Goal: Check status: Check status

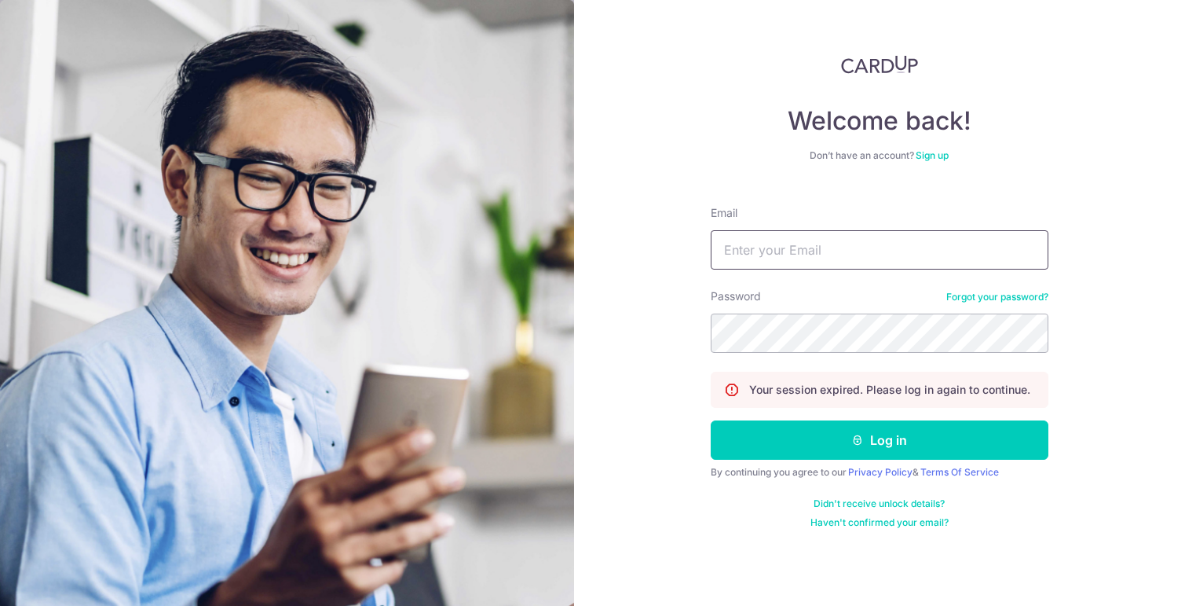
type input "[PERSON_NAME][EMAIL_ADDRESS][DOMAIN_NAME]"
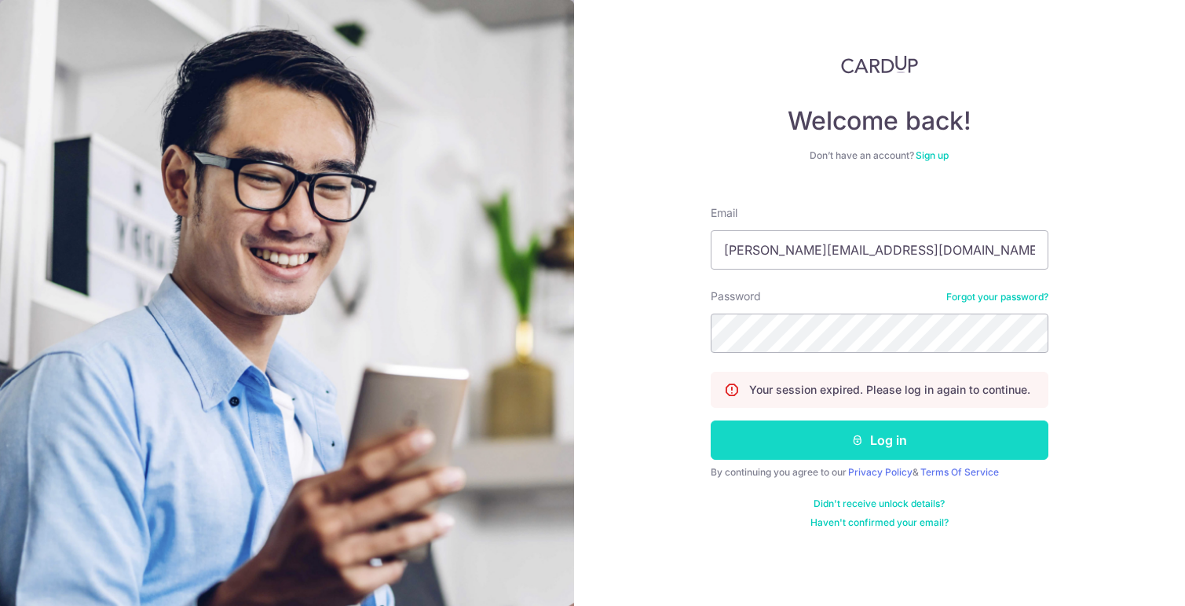
click at [853, 426] on button "Log in" at bounding box center [880, 439] width 338 height 39
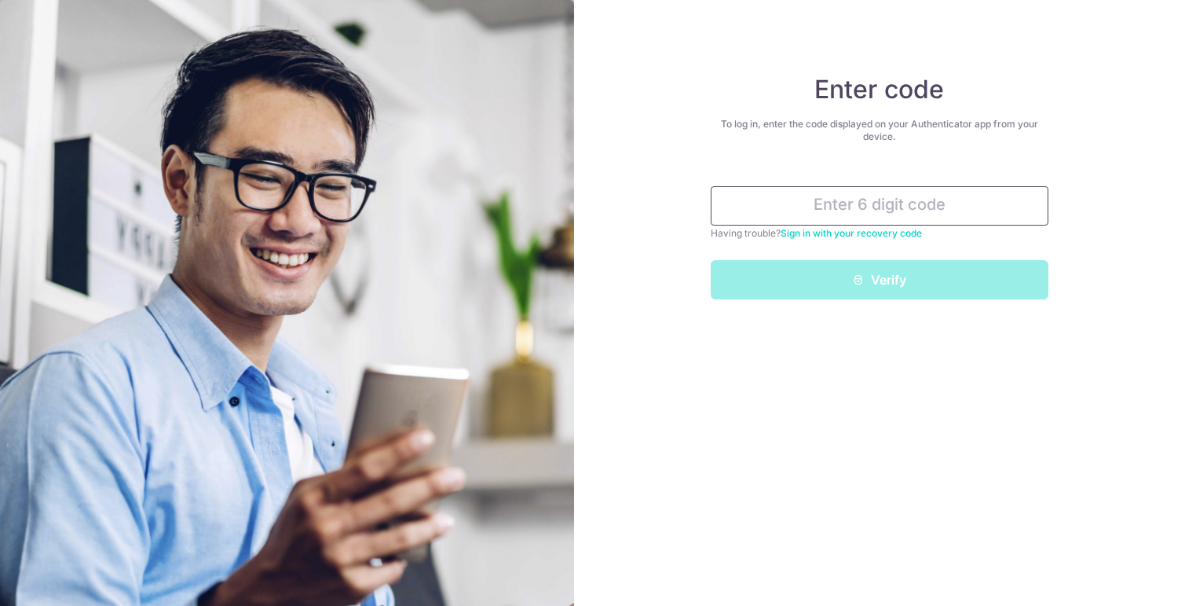
click at [847, 203] on input "text" at bounding box center [880, 205] width 338 height 39
type input "5"
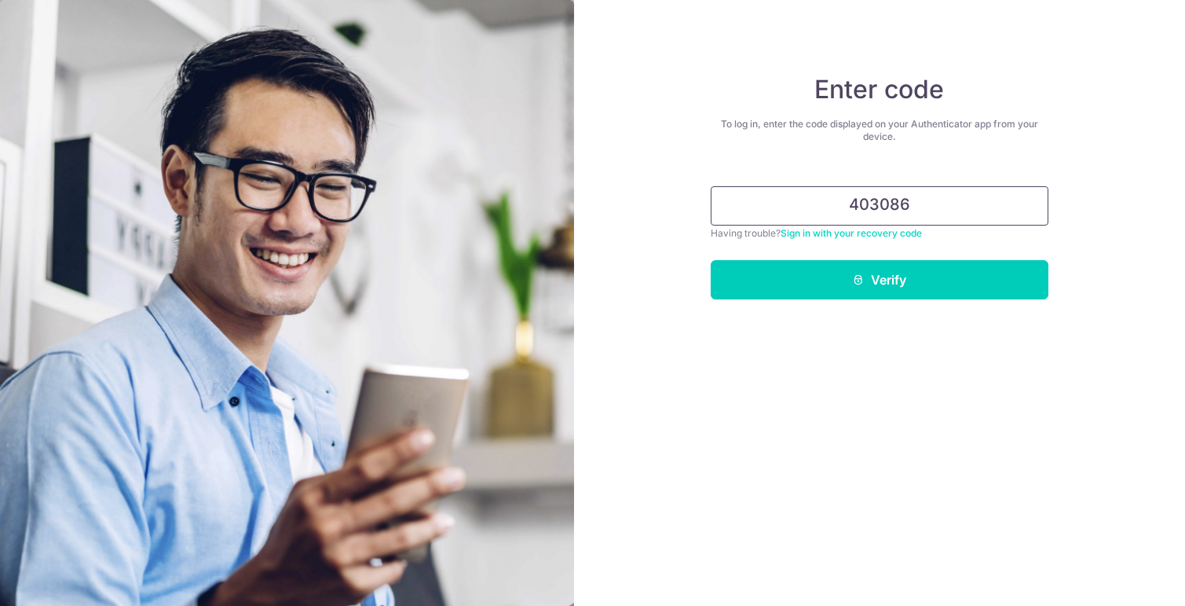
type input "403086"
click at [711, 260] on button "Verify" at bounding box center [880, 279] width 338 height 39
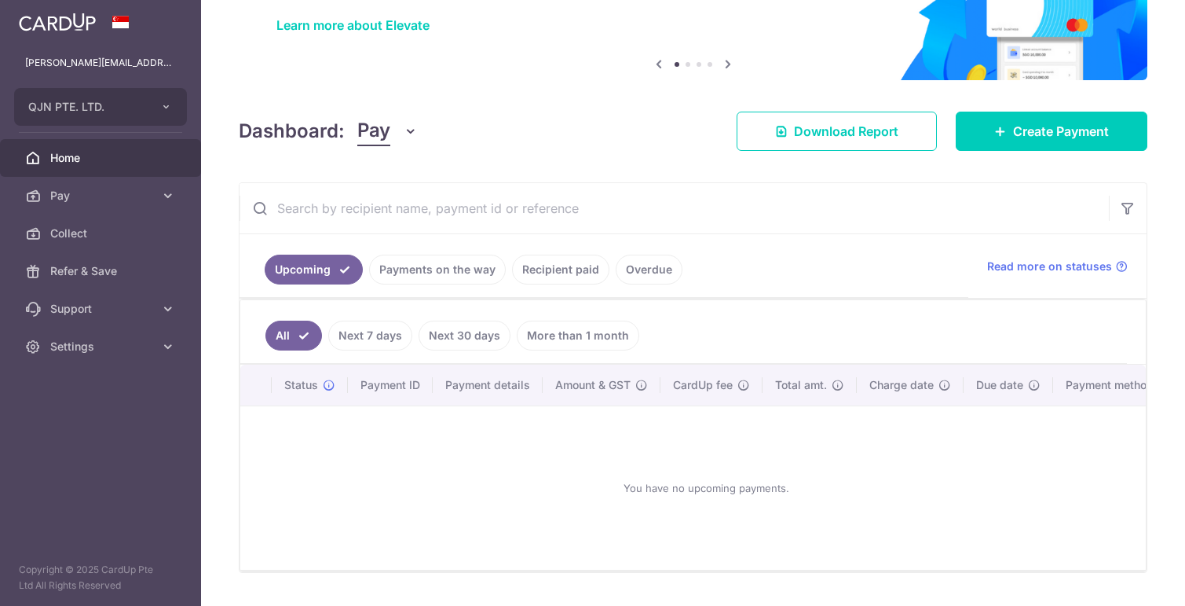
scroll to position [170, 0]
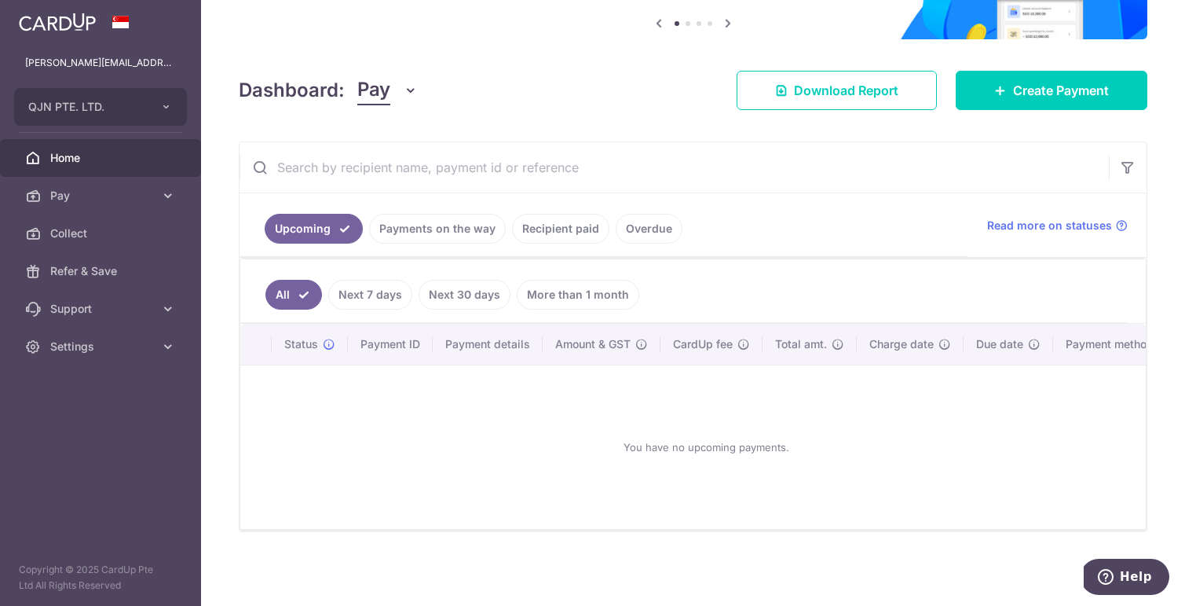
click at [419, 221] on link "Payments on the way" at bounding box center [437, 229] width 137 height 30
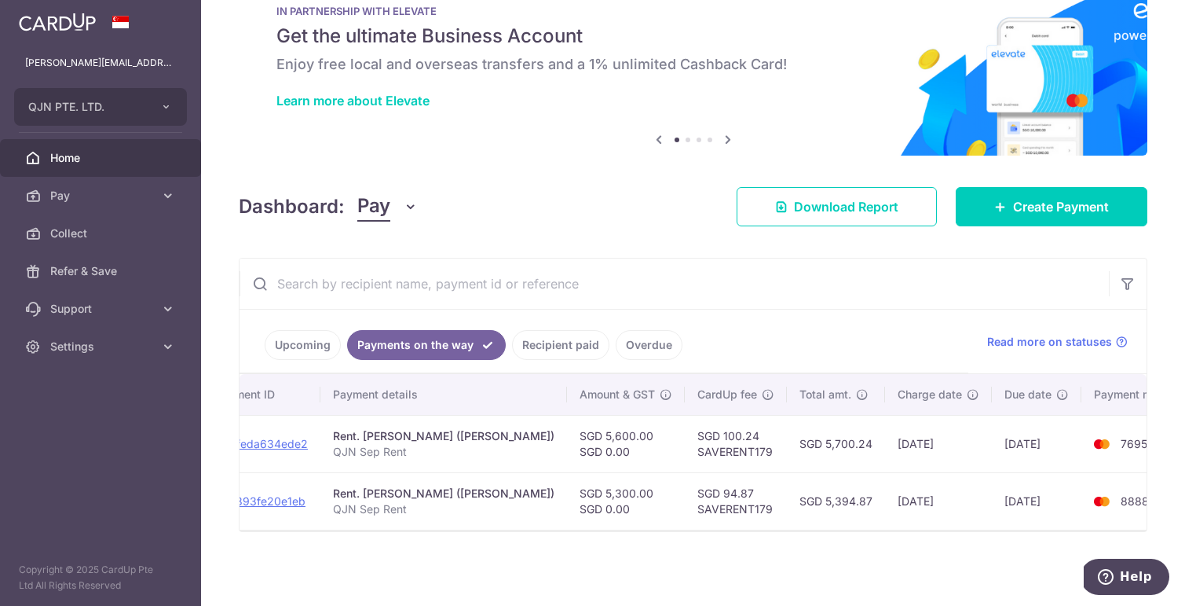
scroll to position [0, 231]
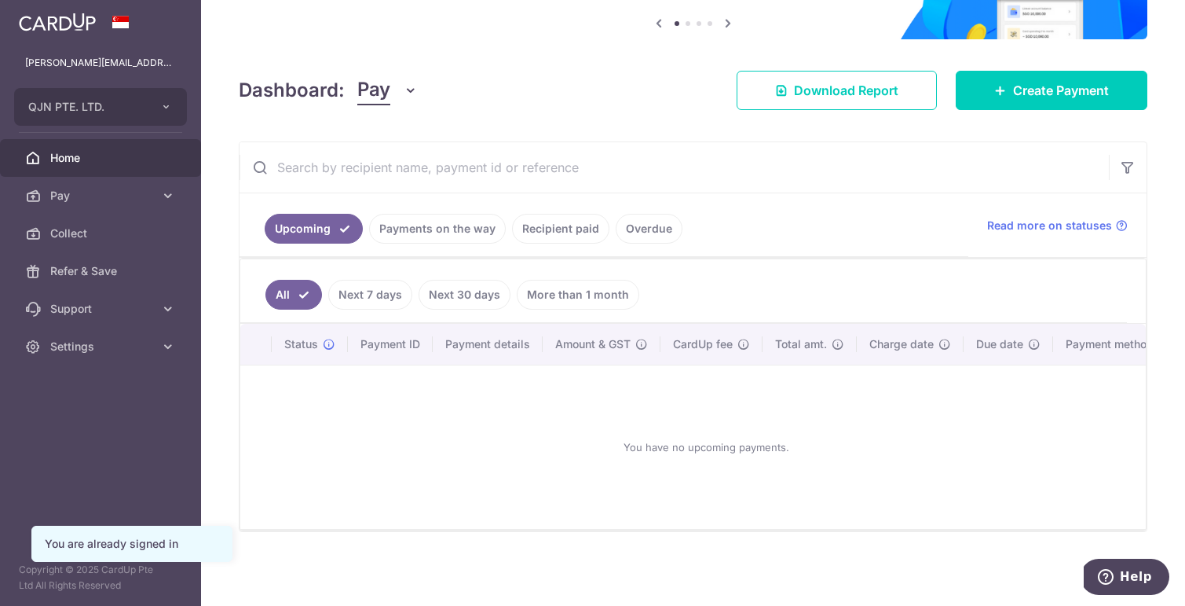
click at [484, 226] on link "Payments on the way" at bounding box center [437, 229] width 137 height 30
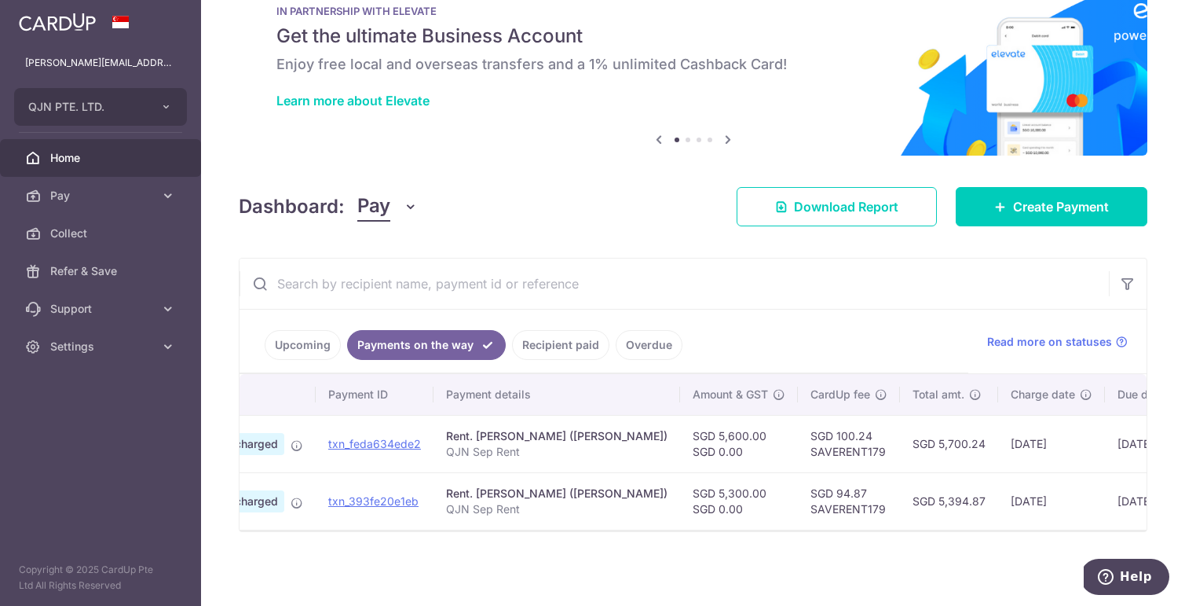
scroll to position [0, 108]
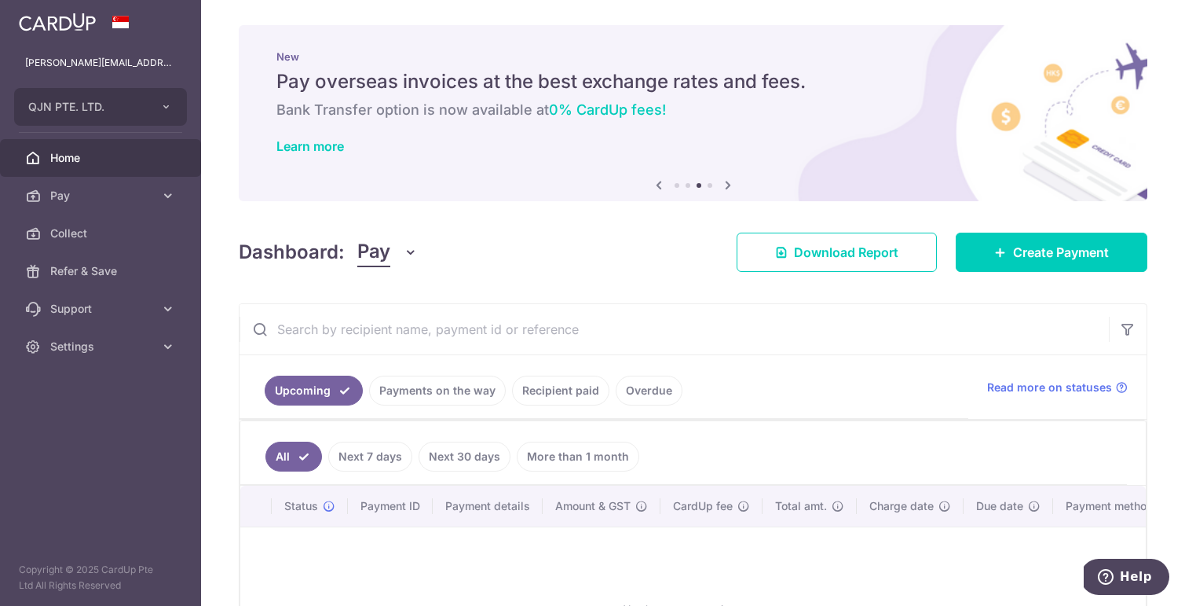
click at [455, 396] on link "Payments on the way" at bounding box center [437, 390] width 137 height 30
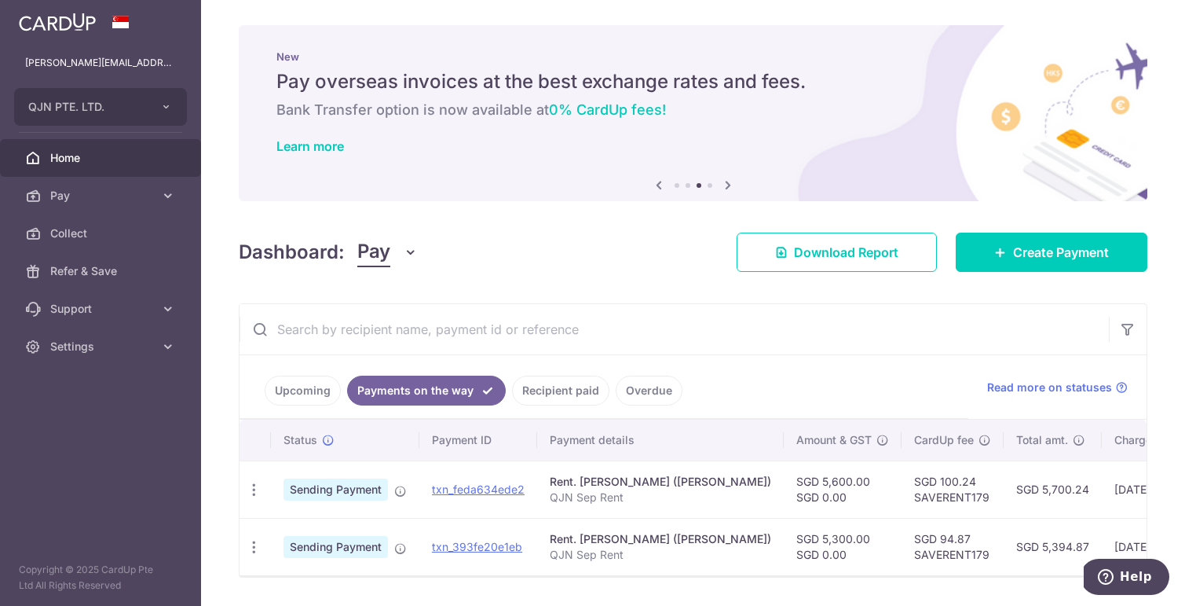
click at [563, 387] on link "Recipient paid" at bounding box center [560, 390] width 97 height 30
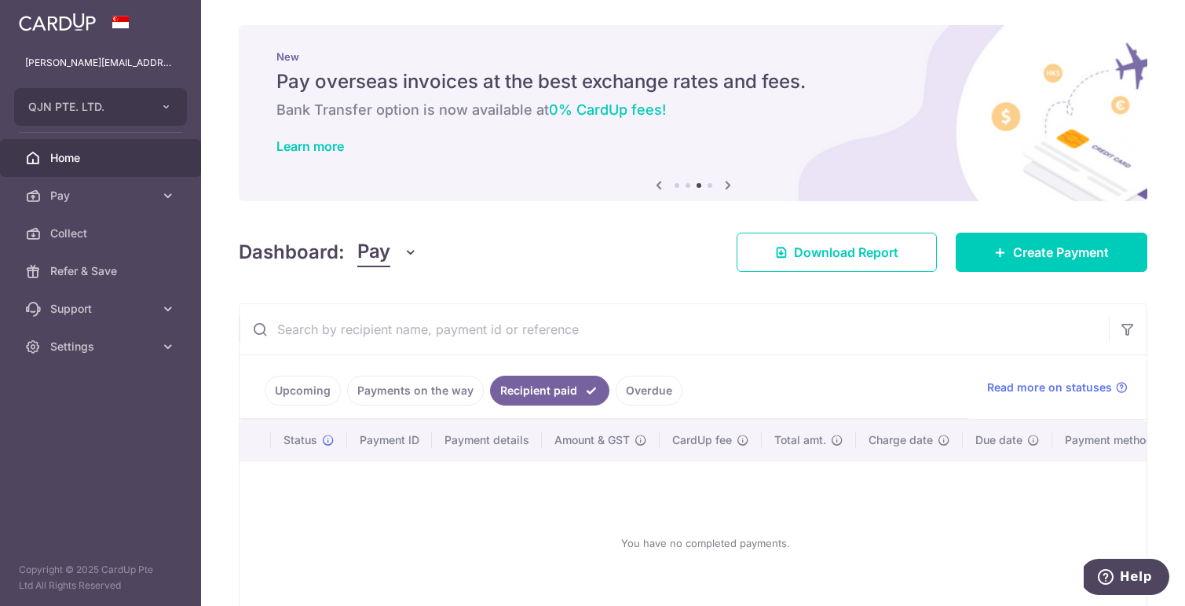
click at [467, 387] on link "Payments on the way" at bounding box center [415, 390] width 137 height 30
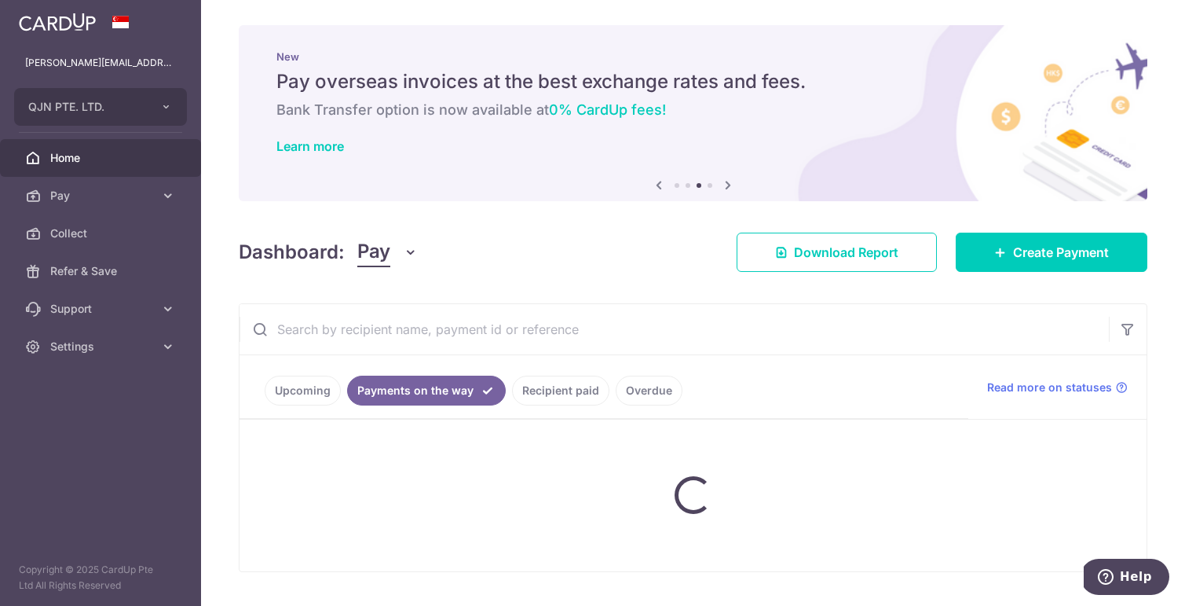
scroll to position [40, 0]
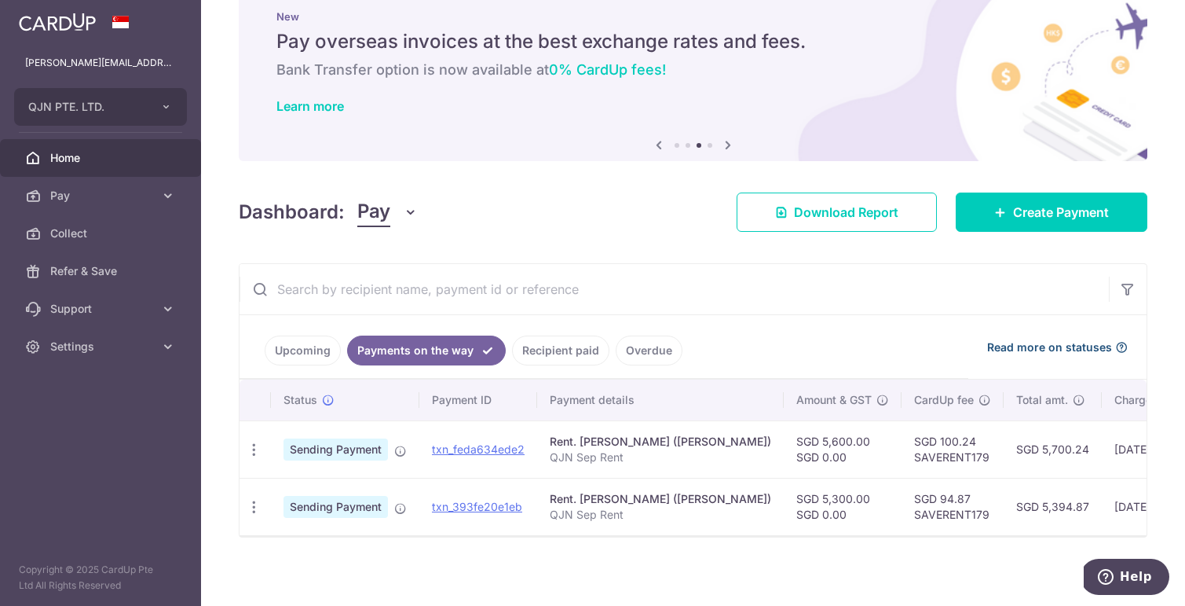
click at [1095, 353] on span "Read more on statuses" at bounding box center [1049, 347] width 125 height 16
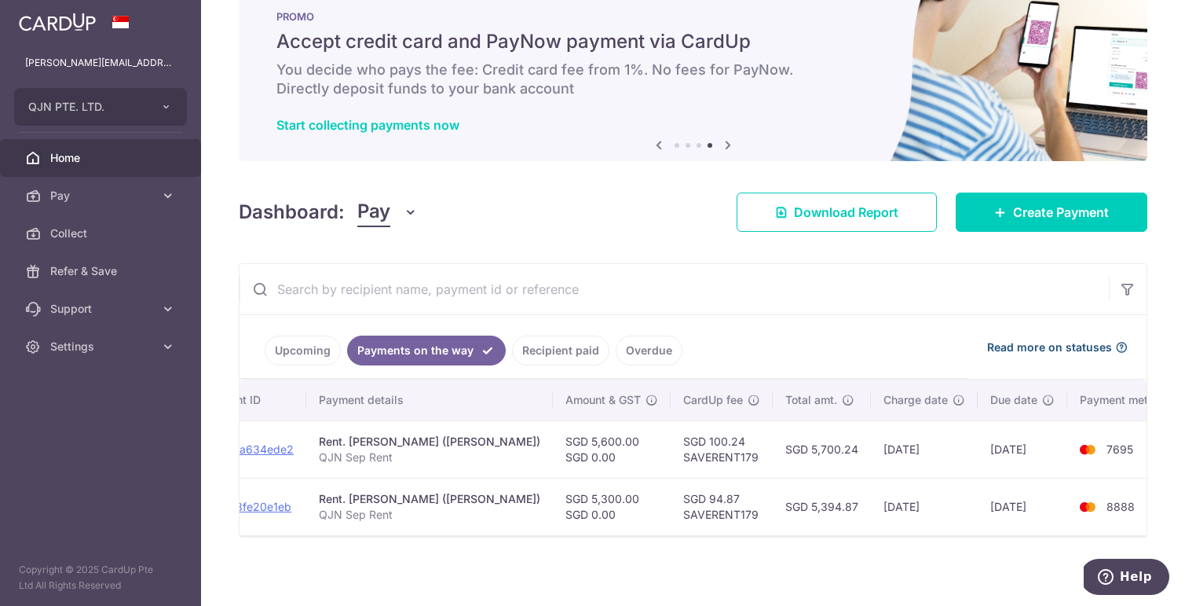
scroll to position [0, 178]
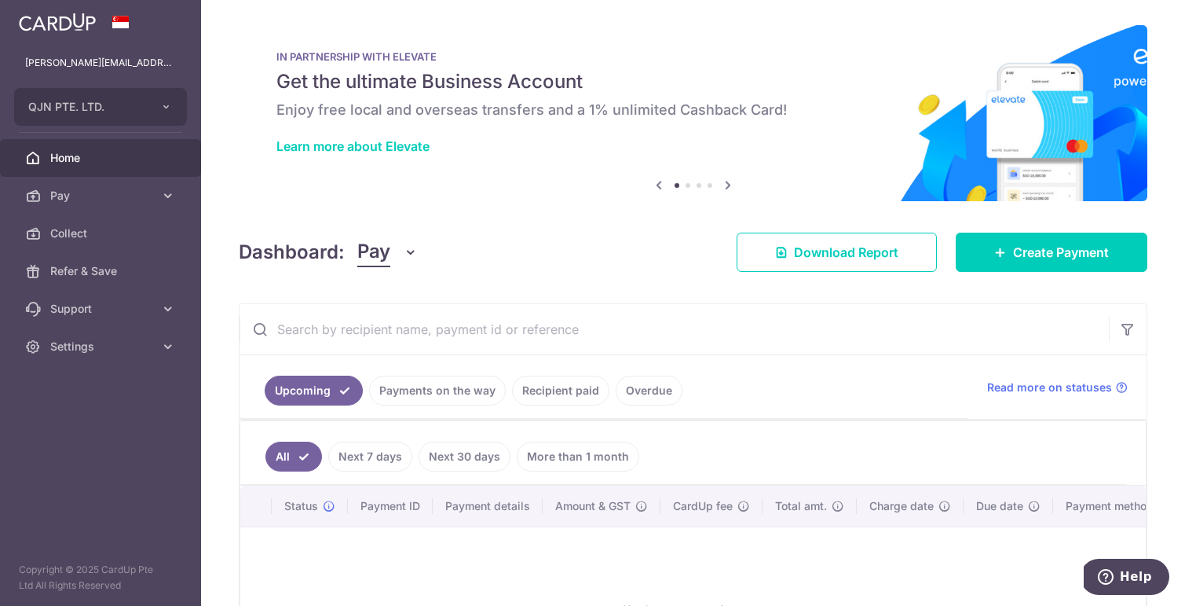
click at [432, 406] on ul "Upcoming Payments on the way Recipient paid Overdue" at bounding box center [604, 387] width 729 height 64
click at [438, 404] on link "Payments on the way" at bounding box center [437, 390] width 137 height 30
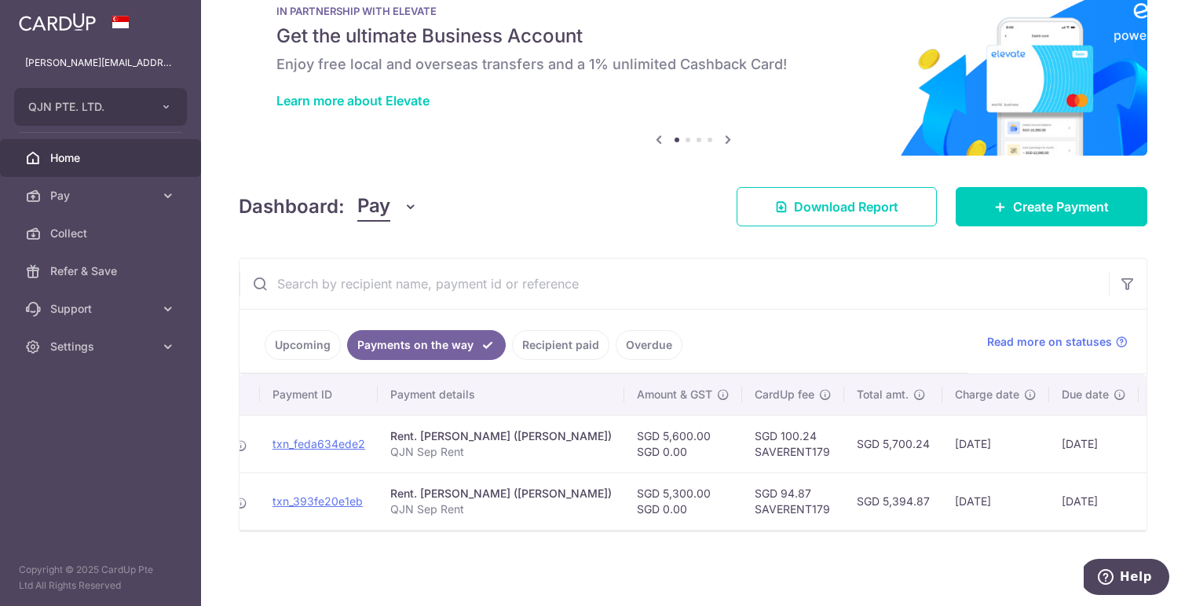
scroll to position [0, 231]
